Goal: Information Seeking & Learning: Learn about a topic

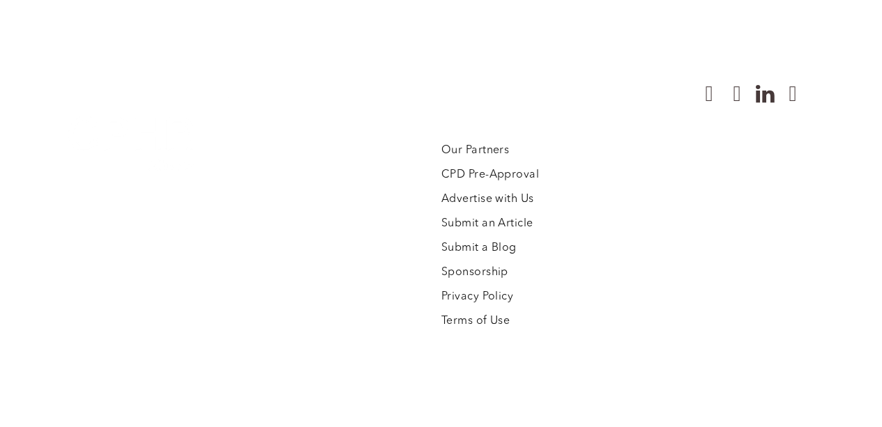
scroll to position [3902, 0]
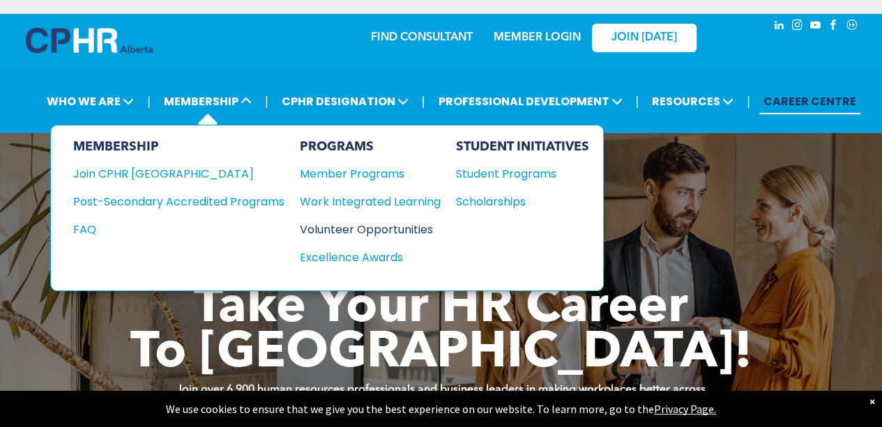
click at [347, 224] on div "Volunteer Opportunities" at bounding box center [363, 229] width 127 height 17
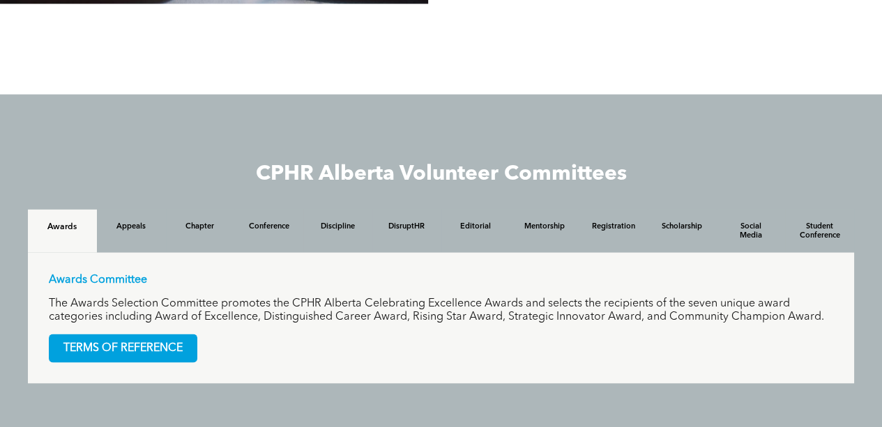
scroll to position [1237, 0]
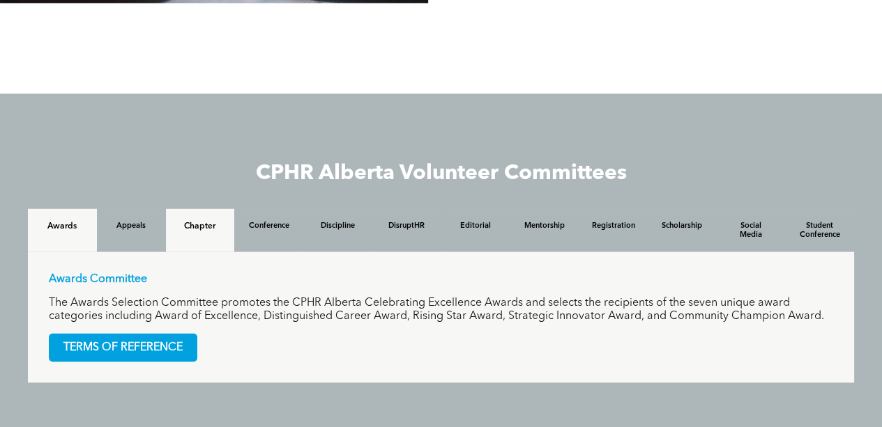
click at [204, 231] on h4 "Chapter" at bounding box center [201, 226] width 44 height 10
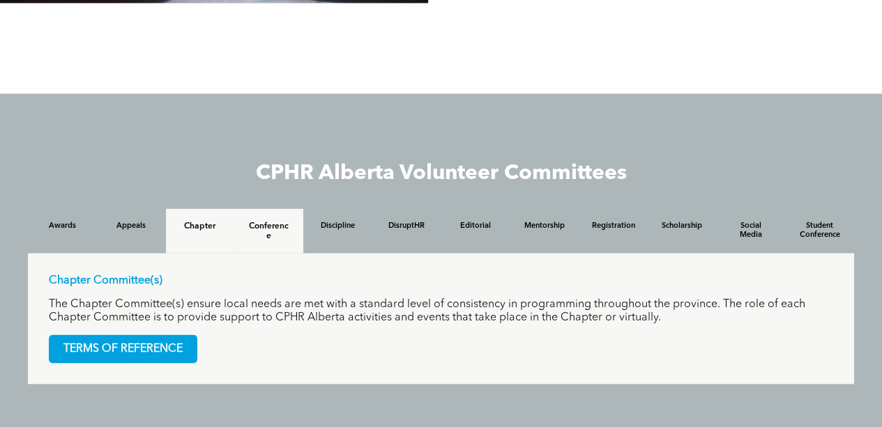
click at [258, 226] on h4 "Conference" at bounding box center [269, 231] width 44 height 20
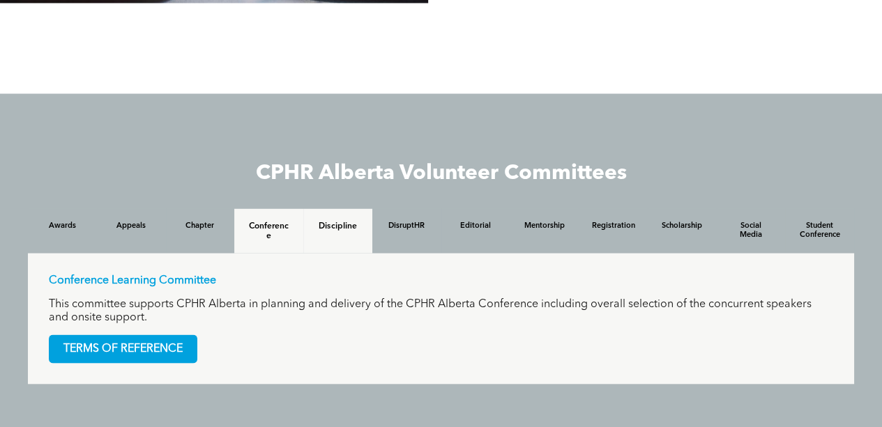
click at [328, 231] on h4 "Discipline" at bounding box center [338, 226] width 44 height 10
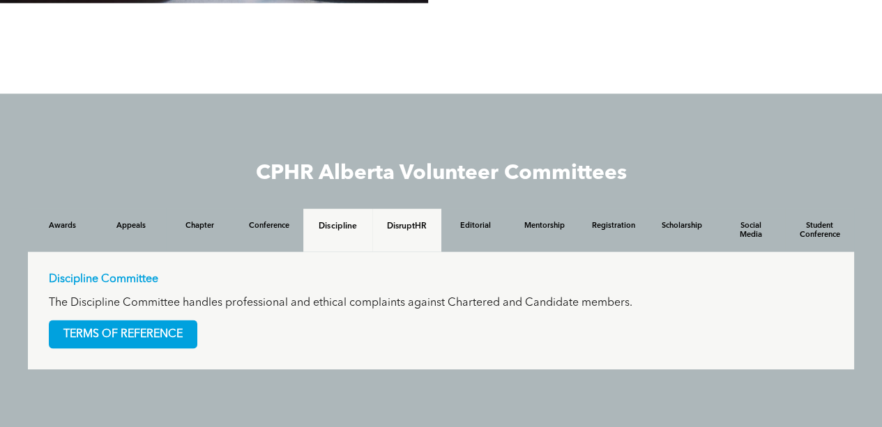
click at [393, 238] on div "DisruptHR" at bounding box center [406, 230] width 69 height 43
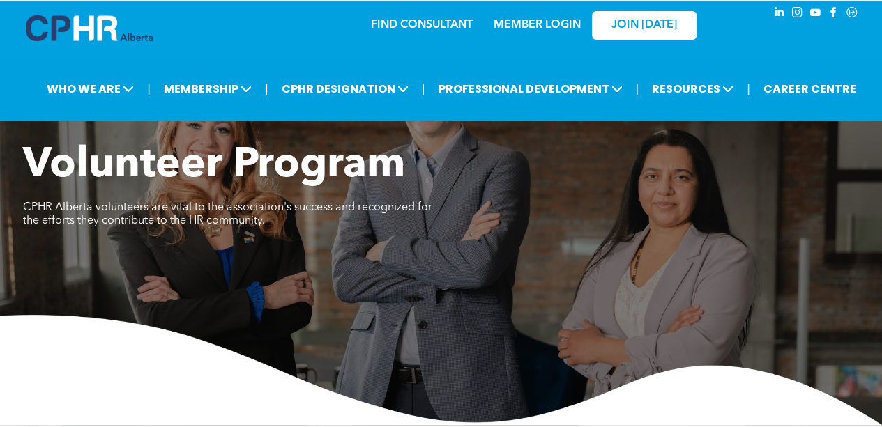
scroll to position [0, 0]
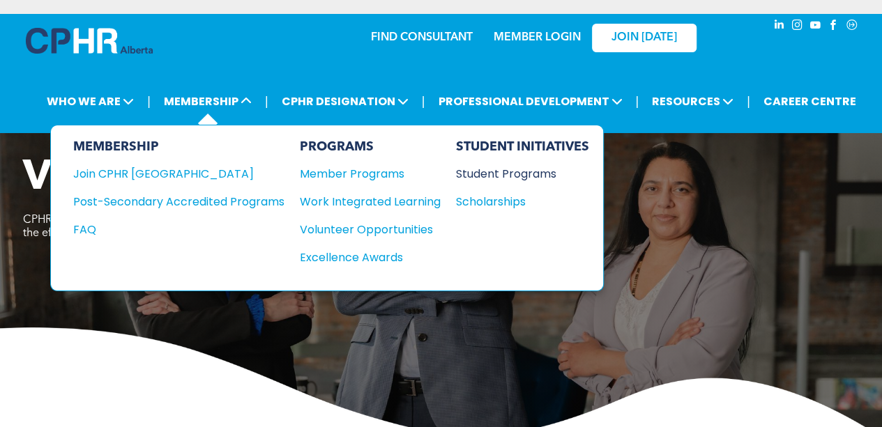
click at [510, 174] on div "Student Programs" at bounding box center [516, 173] width 120 height 17
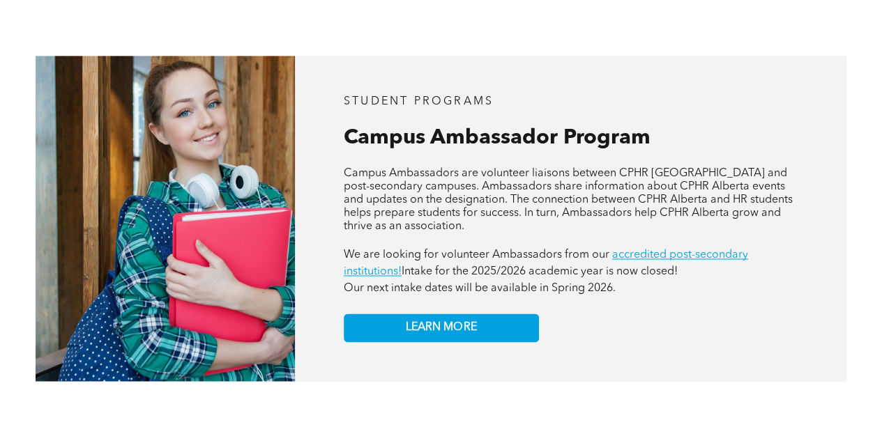
scroll to position [959, 0]
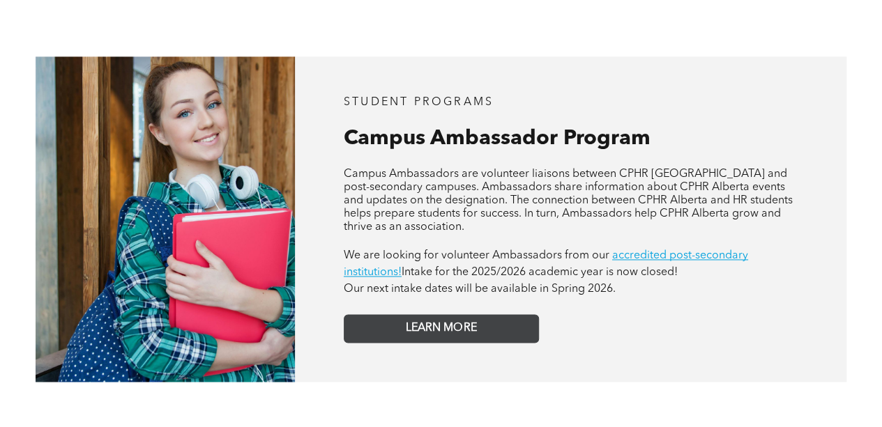
click at [432, 322] on span "LEARN MORE" at bounding box center [441, 328] width 70 height 13
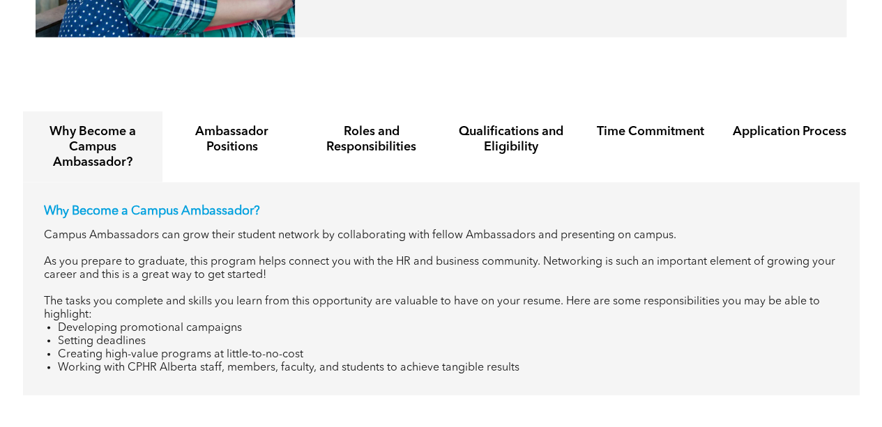
scroll to position [1305, 0]
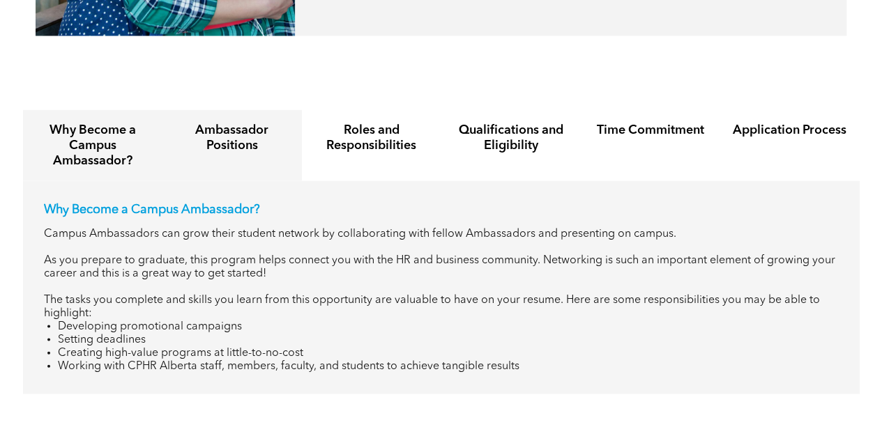
click at [237, 147] on div "Ambassador Positions" at bounding box center [231, 144] width 139 height 71
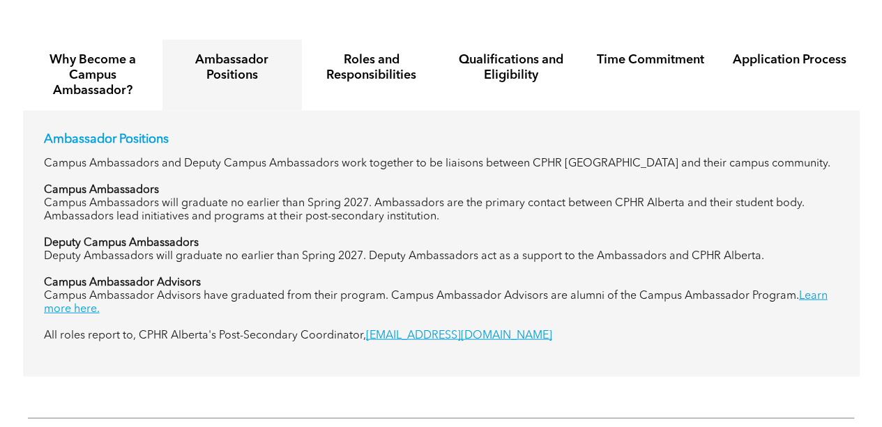
scroll to position [1377, 0]
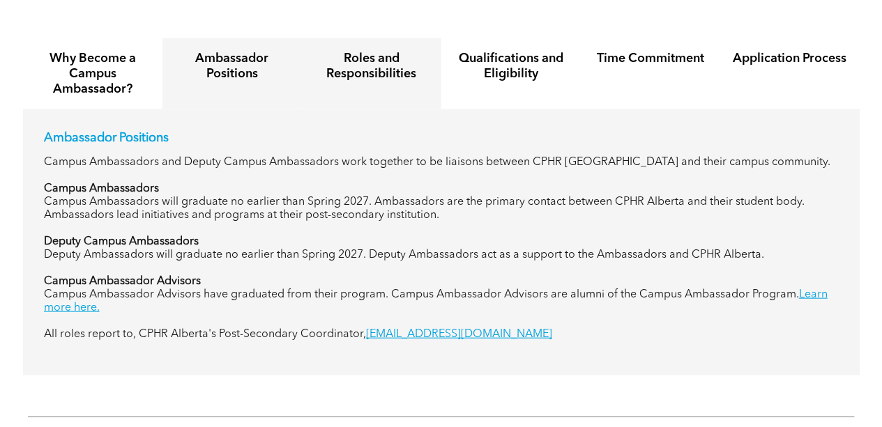
click at [366, 63] on h4 "Roles and Responsibilities" at bounding box center [372, 66] width 114 height 31
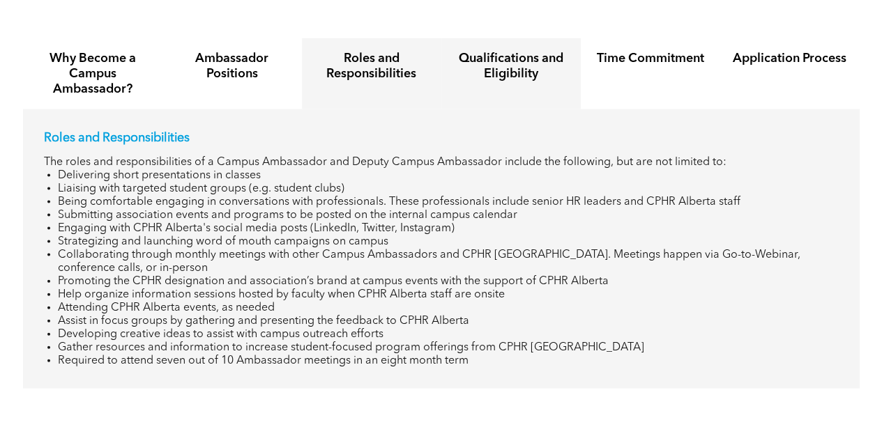
click at [498, 61] on h4 "Qualifications and Eligibility" at bounding box center [511, 66] width 114 height 31
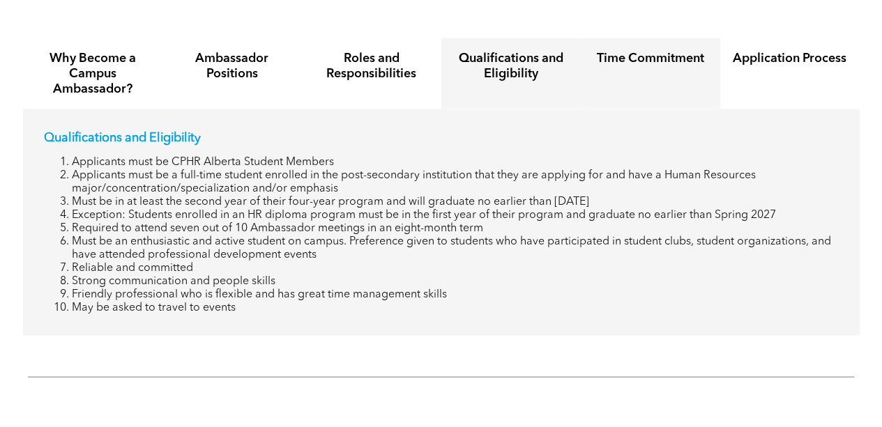
click at [637, 51] on h4 "Time Commitment" at bounding box center [650, 58] width 114 height 15
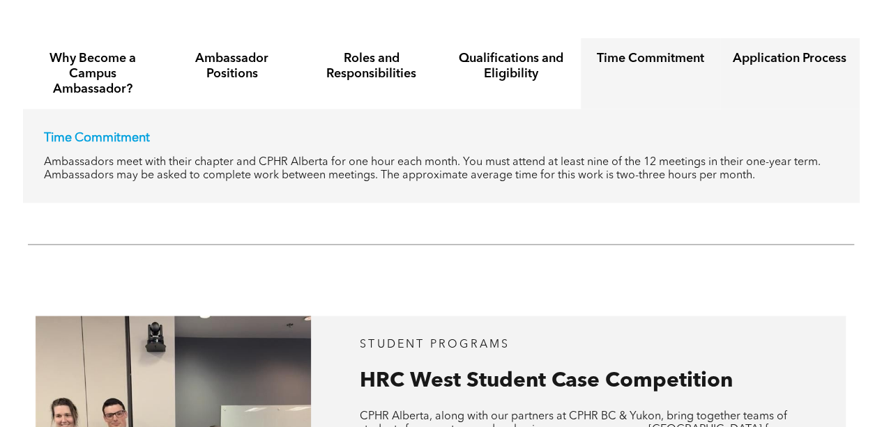
click at [773, 54] on h4 "Application Process" at bounding box center [790, 58] width 114 height 15
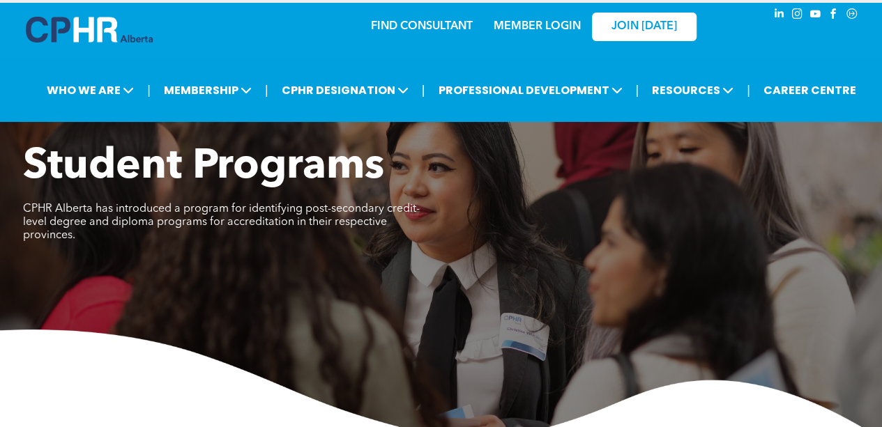
scroll to position [0, 0]
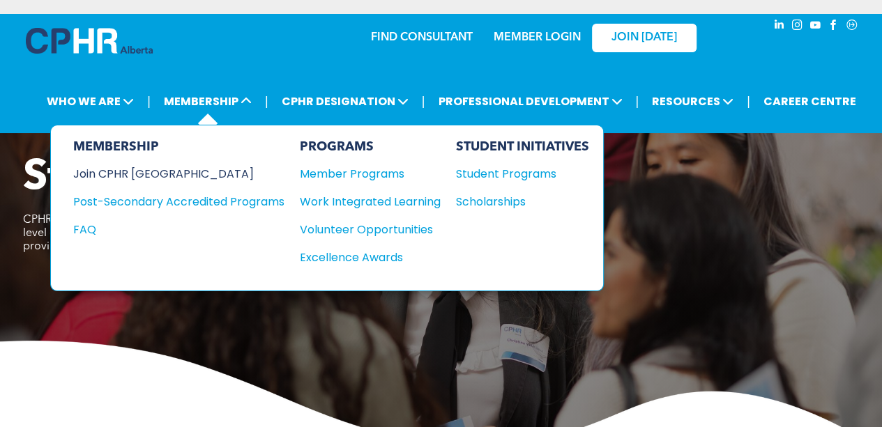
click at [147, 171] on div "Join CPHR [GEOGRAPHIC_DATA]" at bounding box center [168, 173] width 190 height 17
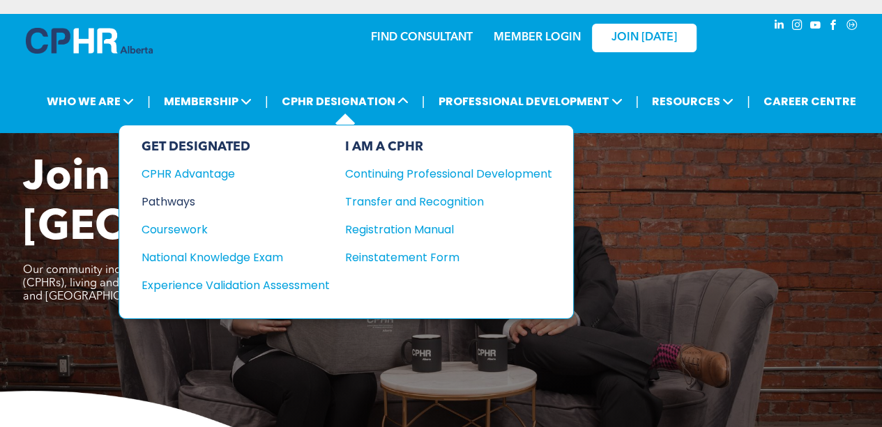
click at [172, 200] on div "Pathways" at bounding box center [226, 201] width 169 height 17
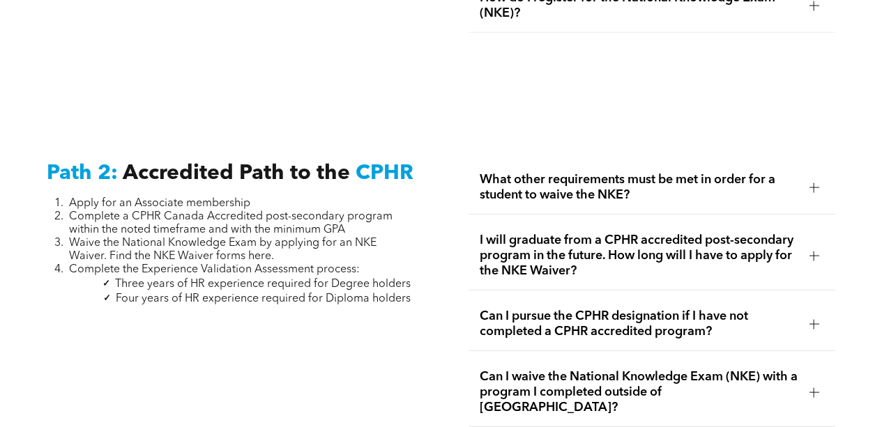
scroll to position [2183, 0]
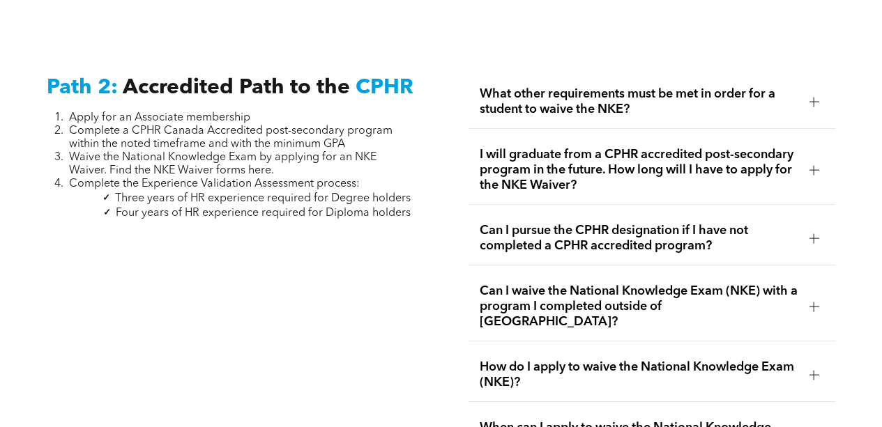
click at [817, 97] on div at bounding box center [814, 102] width 10 height 10
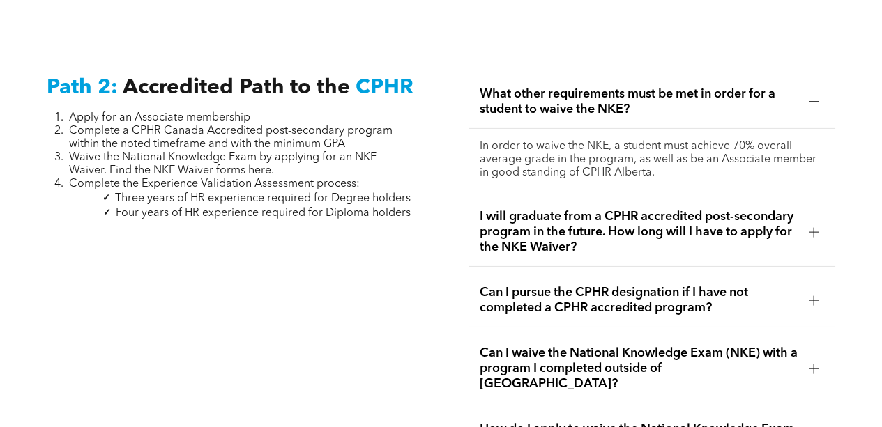
click at [817, 97] on div at bounding box center [814, 102] width 10 height 10
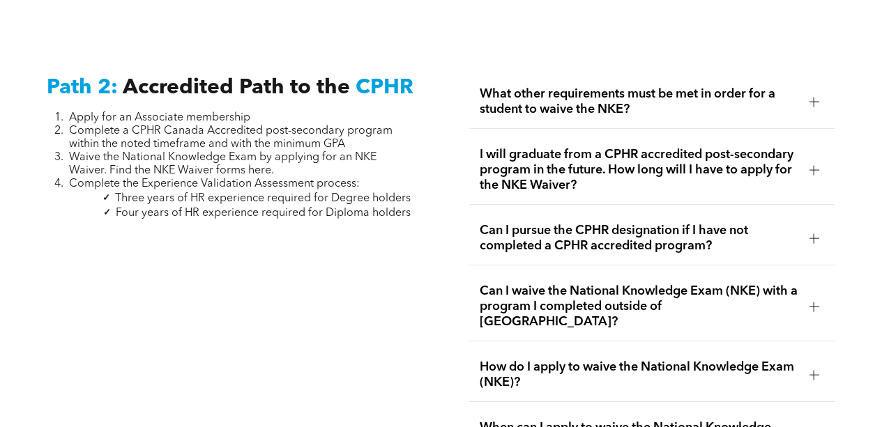
click at [816, 170] on div at bounding box center [814, 170] width 10 height 1
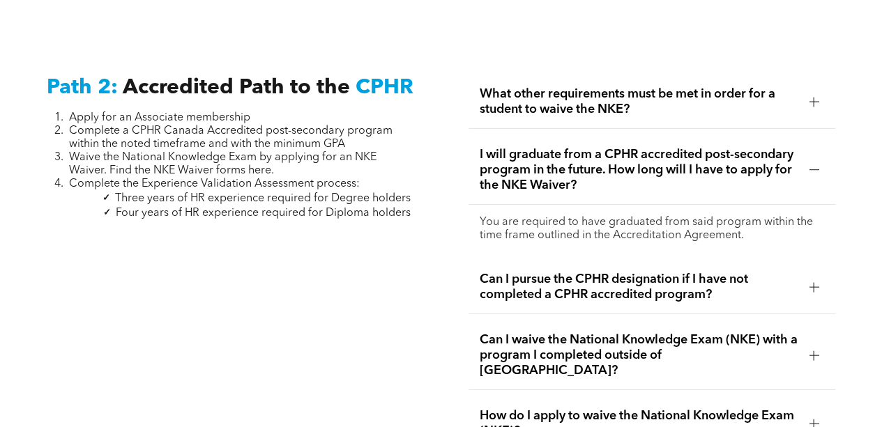
click at [816, 170] on div at bounding box center [814, 170] width 10 height 1
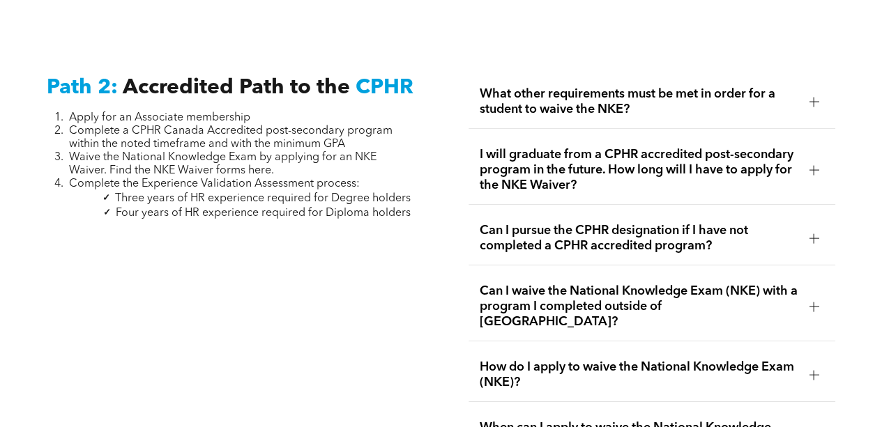
click at [815, 234] on div at bounding box center [814, 239] width 10 height 10
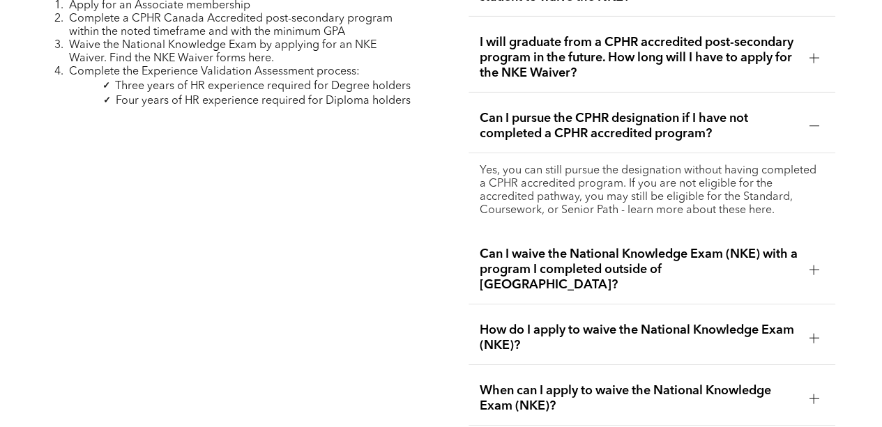
scroll to position [2296, 0]
click at [817, 121] on div at bounding box center [814, 126] width 10 height 10
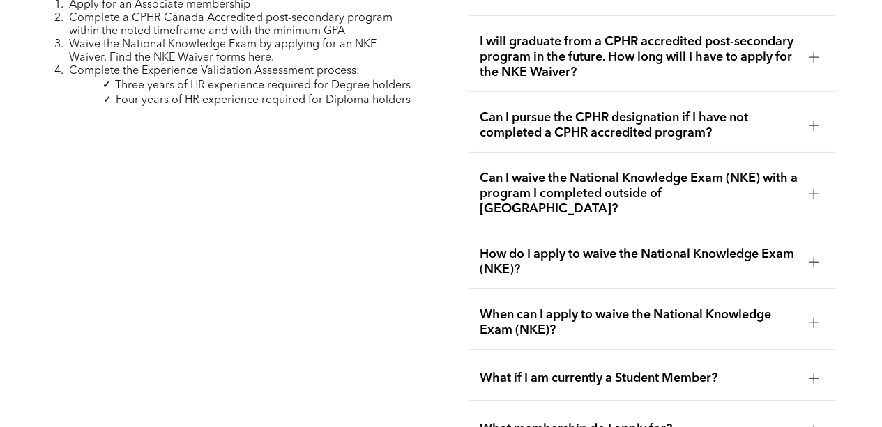
click at [817, 189] on div at bounding box center [814, 194] width 10 height 10
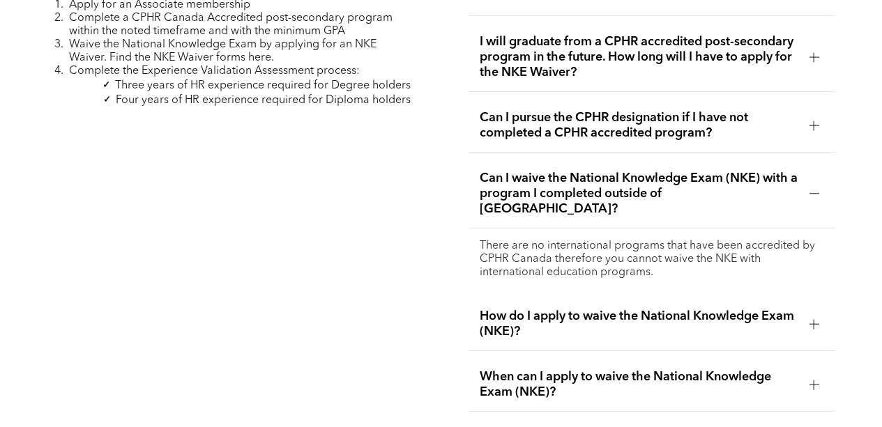
click at [818, 189] on div at bounding box center [814, 194] width 10 height 10
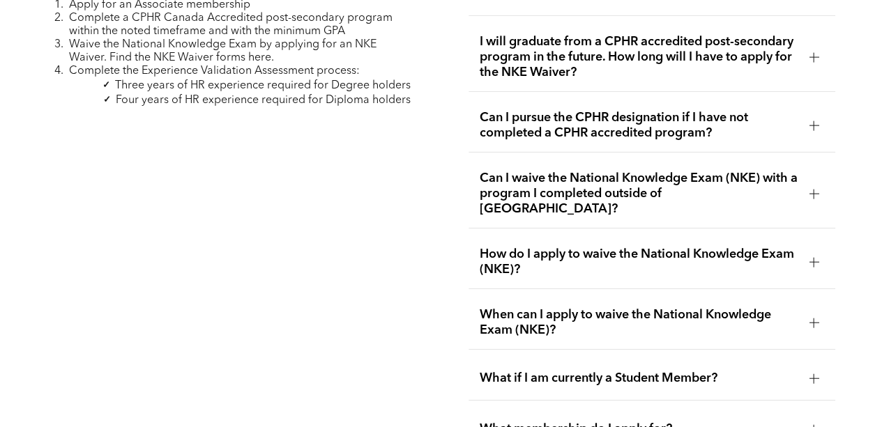
click at [812, 257] on div at bounding box center [814, 262] width 10 height 10
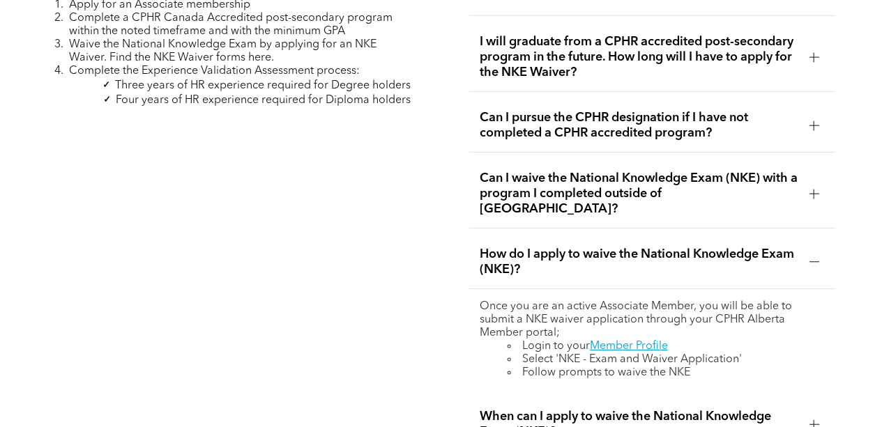
click at [812, 257] on div at bounding box center [814, 262] width 10 height 10
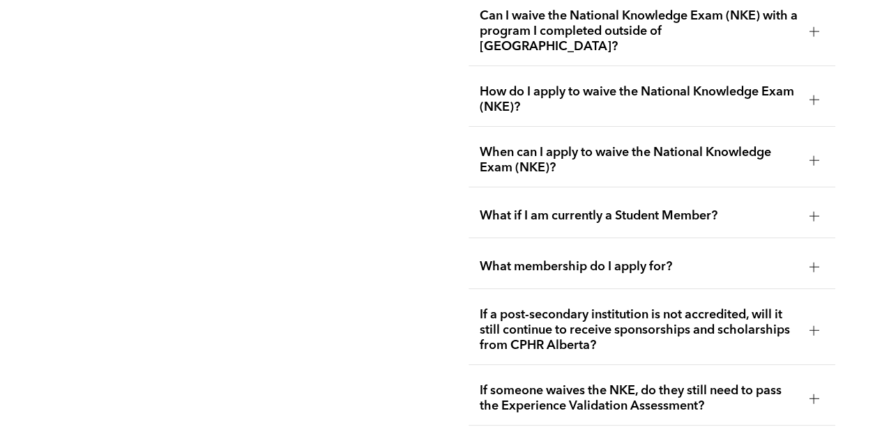
scroll to position [2459, 0]
click at [812, 211] on div at bounding box center [814, 216] width 10 height 10
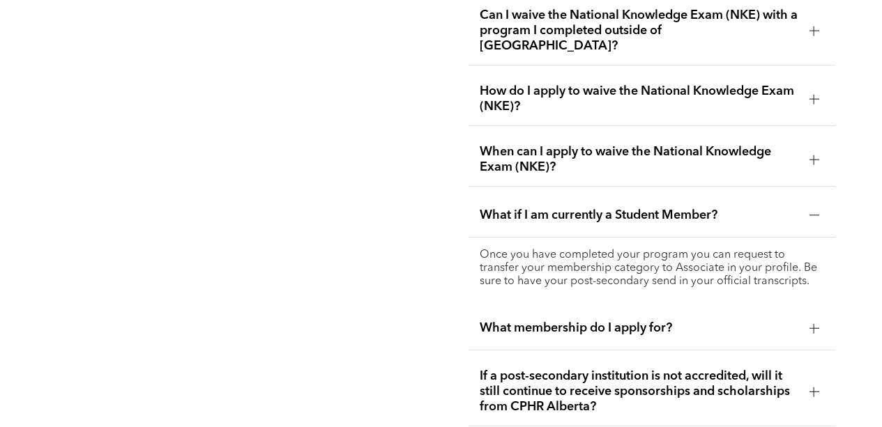
click at [812, 211] on div at bounding box center [814, 216] width 10 height 10
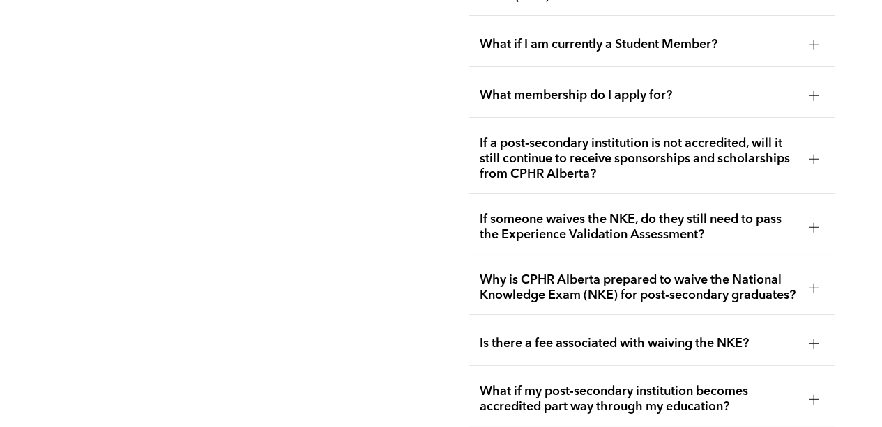
scroll to position [2633, 0]
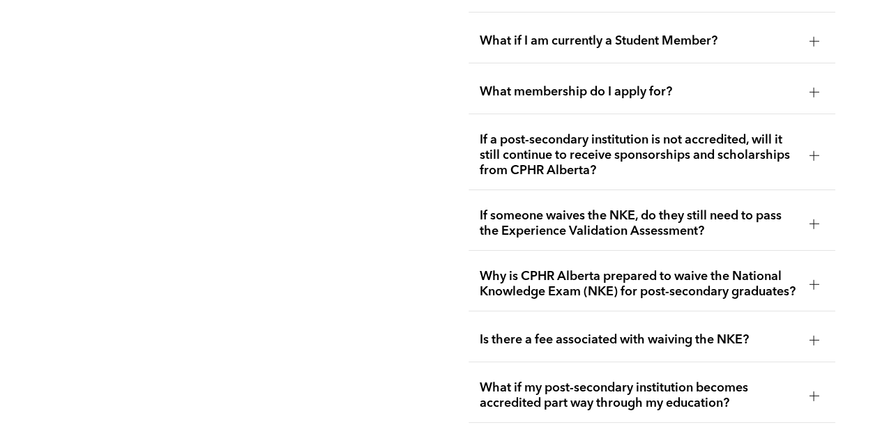
click at [815, 151] on div at bounding box center [814, 156] width 10 height 10
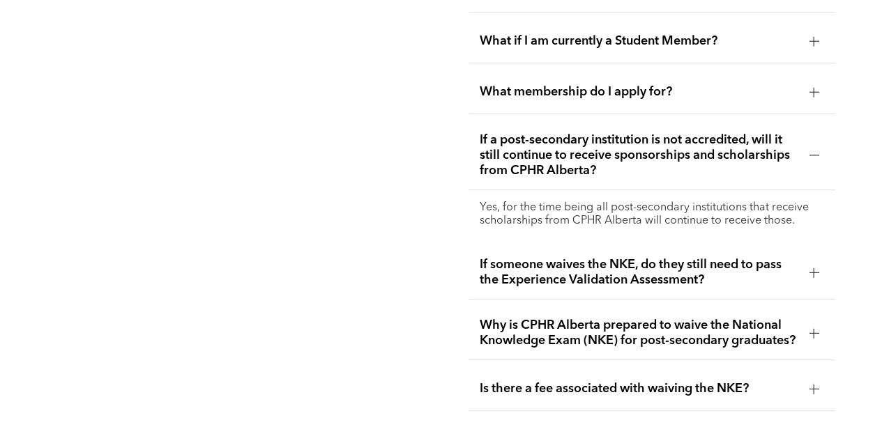
click at [815, 151] on div at bounding box center [814, 156] width 10 height 10
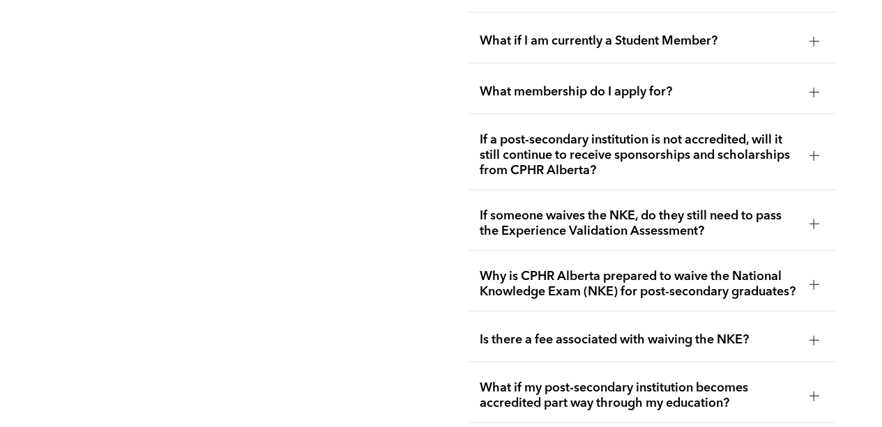
click at [816, 219] on div at bounding box center [814, 224] width 10 height 10
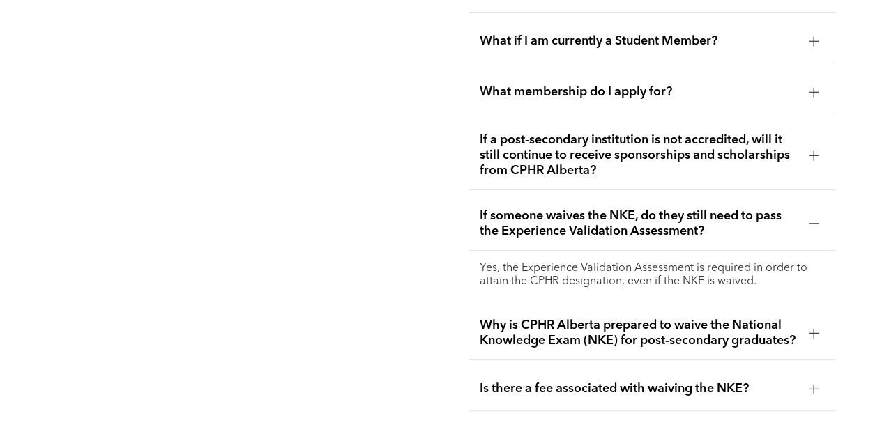
click at [815, 219] on div at bounding box center [814, 224] width 10 height 10
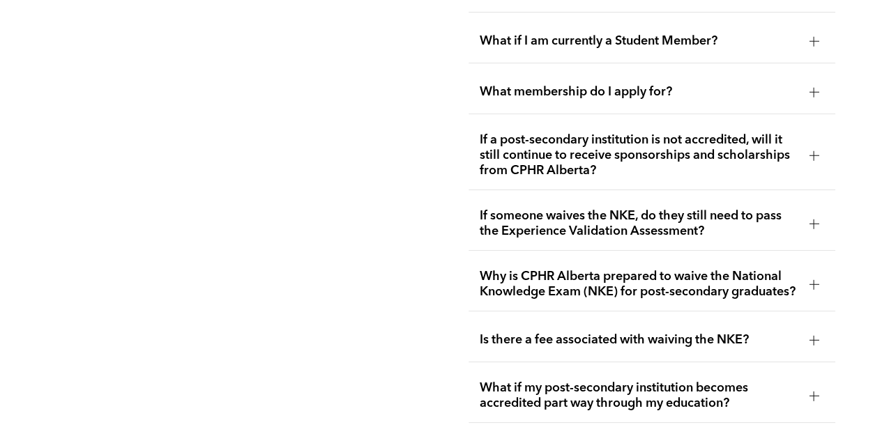
click at [815, 219] on div at bounding box center [814, 224] width 10 height 10
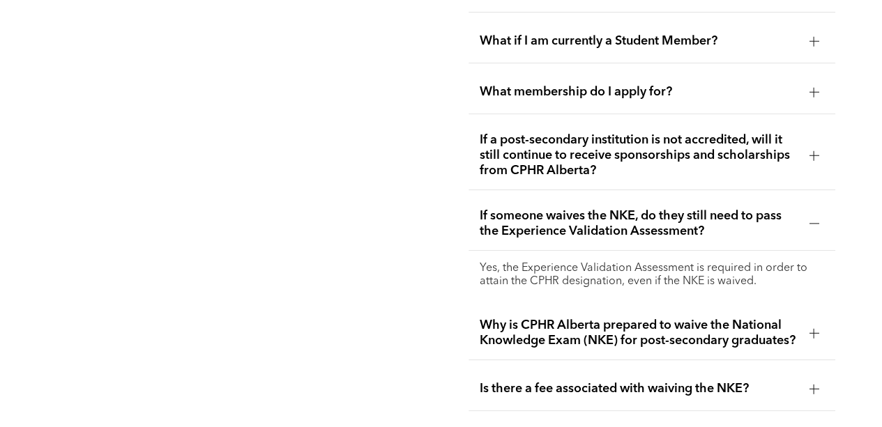
click at [815, 219] on div at bounding box center [814, 224] width 10 height 10
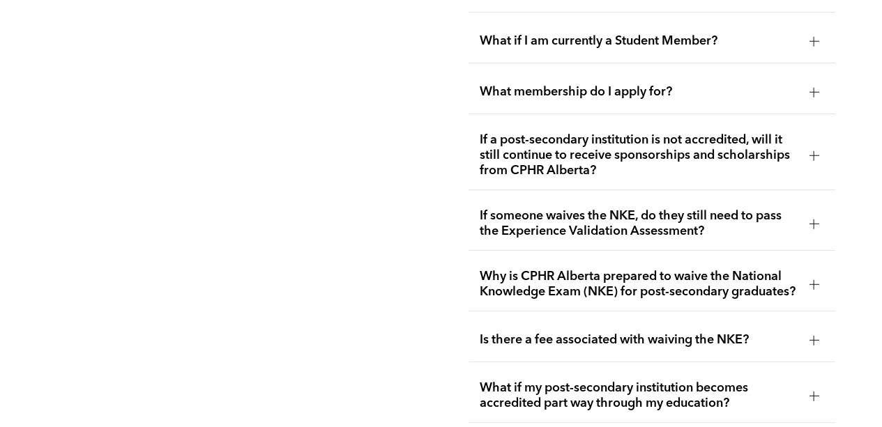
click at [823, 274] on div at bounding box center [813, 284] width 21 height 21
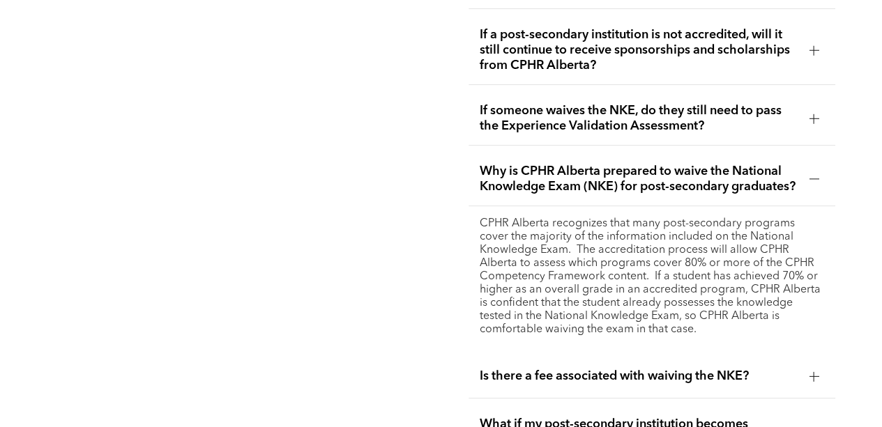
scroll to position [2739, 0]
click at [808, 168] on div at bounding box center [813, 178] width 21 height 21
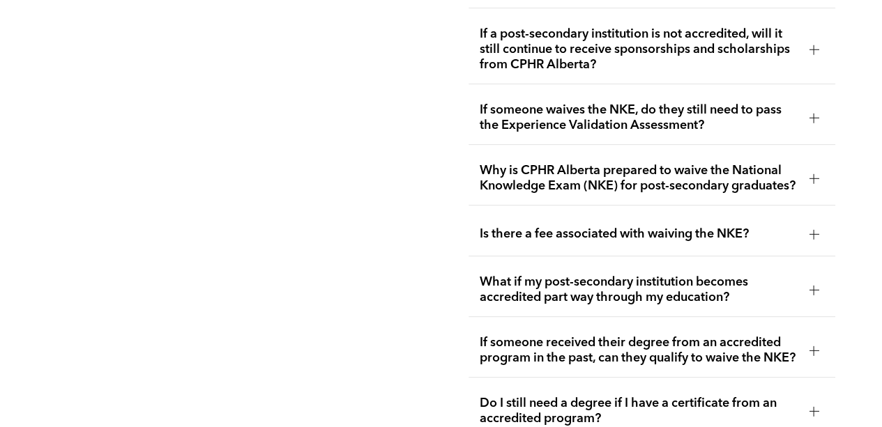
click at [810, 229] on div at bounding box center [814, 234] width 10 height 10
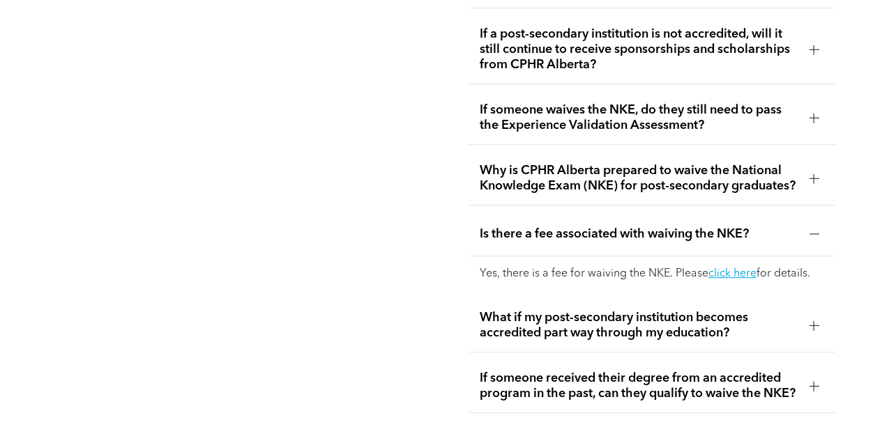
click at [810, 229] on div at bounding box center [814, 234] width 10 height 10
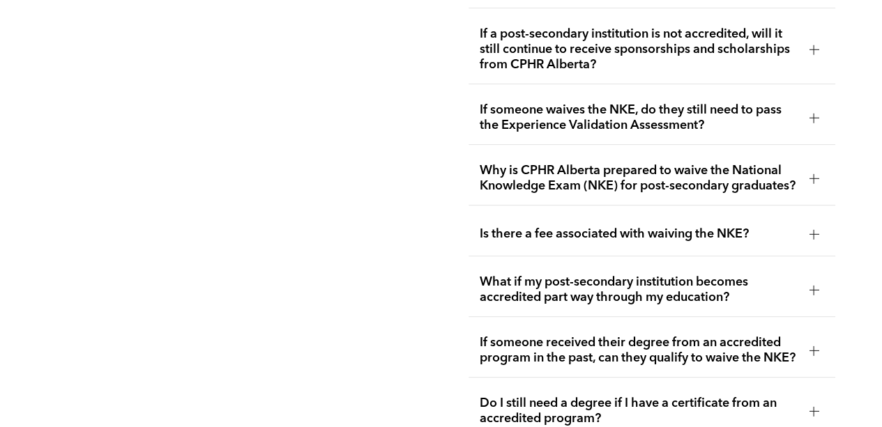
click at [819, 280] on div at bounding box center [813, 290] width 21 height 21
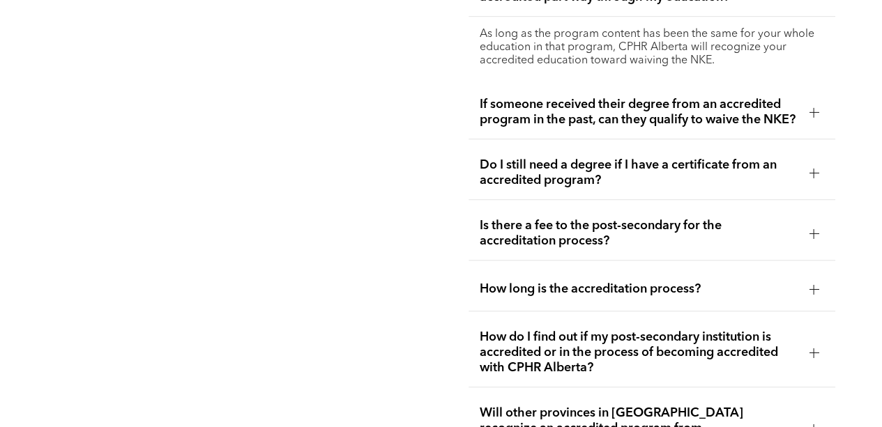
scroll to position [3041, 0]
click at [812, 112] on div at bounding box center [814, 112] width 10 height 1
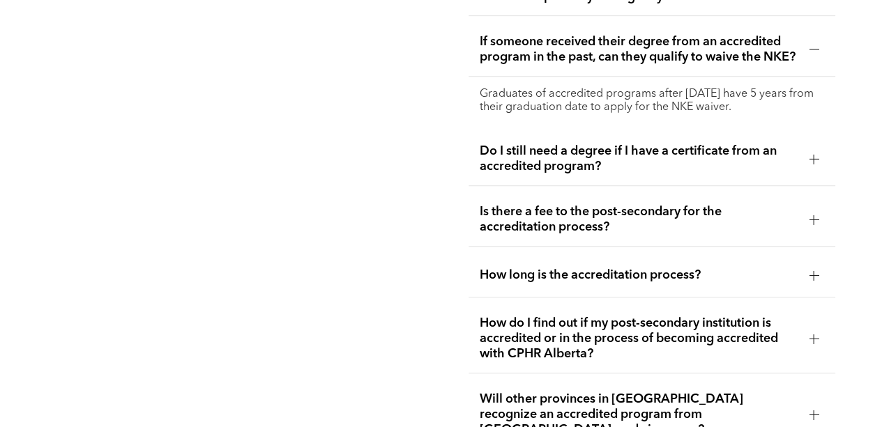
click at [808, 162] on div at bounding box center [813, 159] width 21 height 21
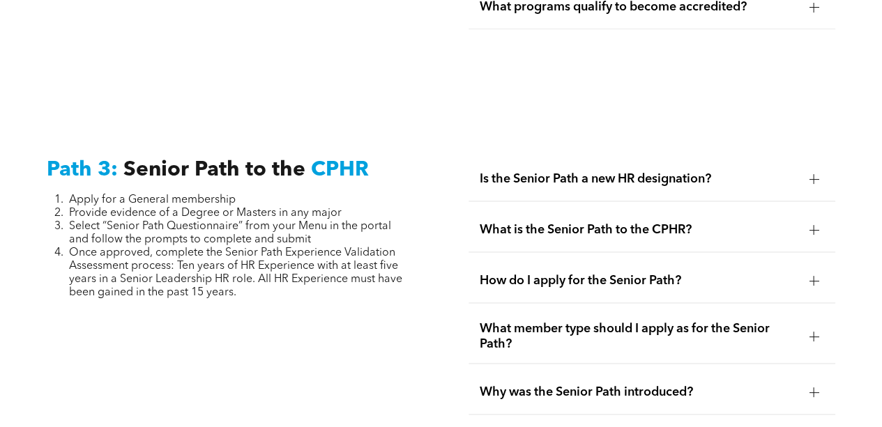
scroll to position [3526, 0]
click at [816, 178] on div at bounding box center [814, 178] width 10 height 1
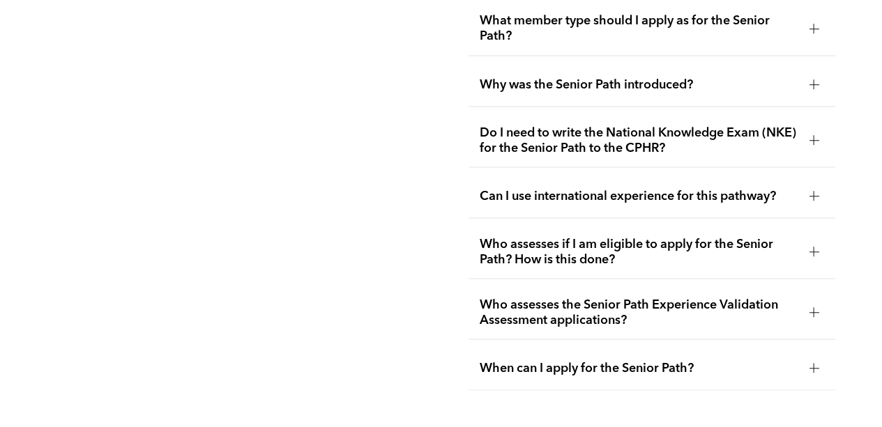
scroll to position [3881, 0]
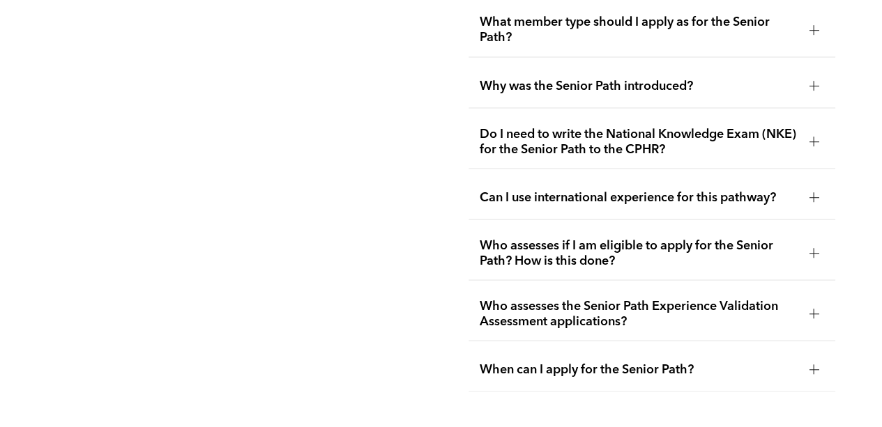
click at [814, 137] on div at bounding box center [814, 142] width 1 height 10
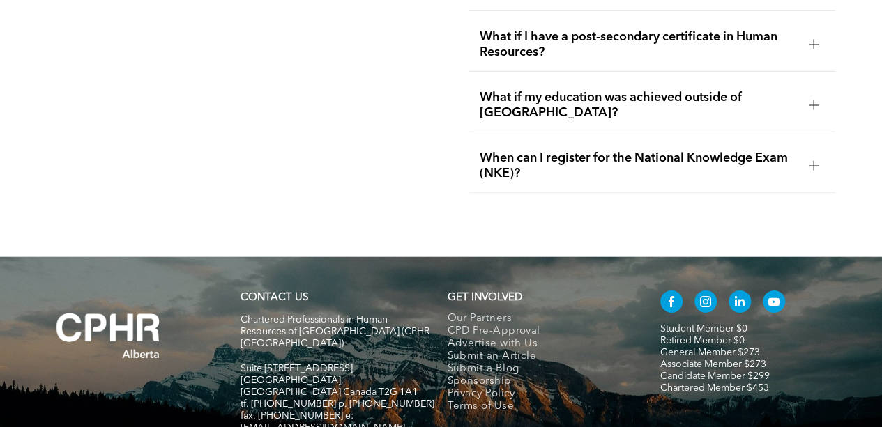
scroll to position [4744, 0]
